Goal: Navigation & Orientation: Find specific page/section

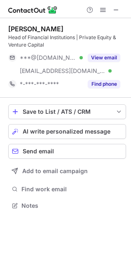
scroll to position [200, 131]
click at [118, 11] on span at bounding box center [116, 10] width 7 height 7
